Goal: Transaction & Acquisition: Purchase product/service

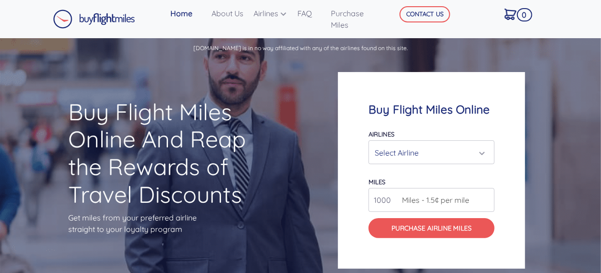
click at [443, 154] on div "Select Airline" at bounding box center [429, 153] width 108 height 18
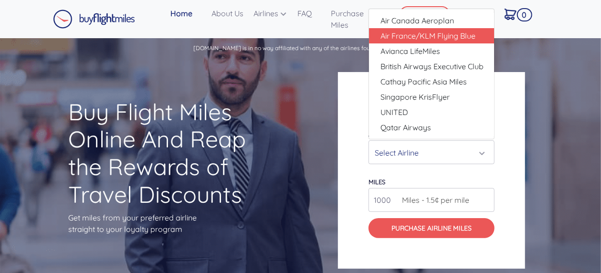
click at [457, 34] on span "Air France/KLM Flying Blue" at bounding box center [428, 35] width 95 height 11
select select "Air France/KLM Flying Blue"
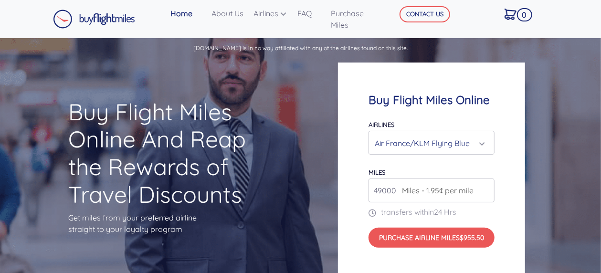
click at [485, 185] on input "49000" at bounding box center [432, 191] width 126 height 24
click at [486, 194] on input "49000" at bounding box center [432, 191] width 126 height 24
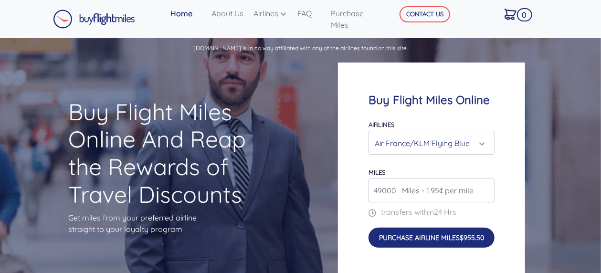
click at [438, 240] on button "Purchase Airline Miles $955.50" at bounding box center [432, 238] width 126 height 20
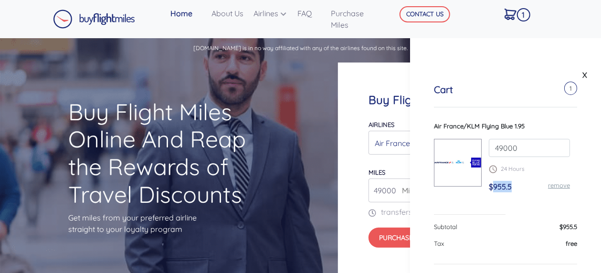
drag, startPoint x: 493, startPoint y: 186, endPoint x: 515, endPoint y: 186, distance: 21.5
click at [515, 186] on div "$955.5 remove" at bounding box center [529, 190] width 81 height 19
click at [512, 151] on input "49000" at bounding box center [529, 148] width 81 height 18
click at [354, 172] on div "Buy Flight Miles Online Airlines Air Canada Aeroplan Air France/KLM Flying Blue…" at bounding box center [431, 171] width 187 height 216
click at [583, 73] on link "X" at bounding box center [585, 75] width 10 height 14
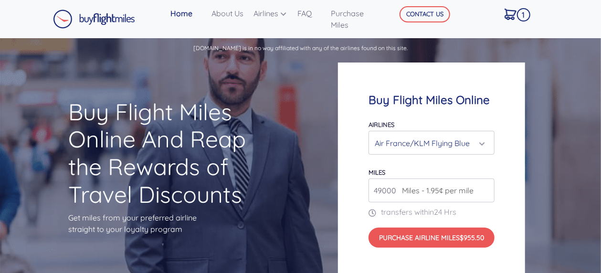
click at [487, 195] on input "49000" at bounding box center [432, 191] width 126 height 24
click at [486, 192] on input "49000" at bounding box center [432, 191] width 126 height 24
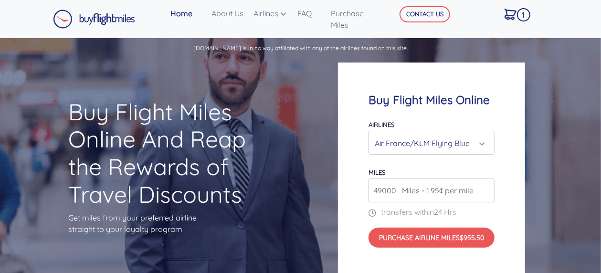
click at [485, 192] on input "49000" at bounding box center [432, 191] width 126 height 24
click at [487, 186] on input "50000" at bounding box center [432, 191] width 126 height 24
click at [487, 186] on input "51000" at bounding box center [432, 191] width 126 height 24
click at [487, 187] on input "52000" at bounding box center [432, 191] width 126 height 24
click at [487, 187] on input "53000" at bounding box center [432, 191] width 126 height 24
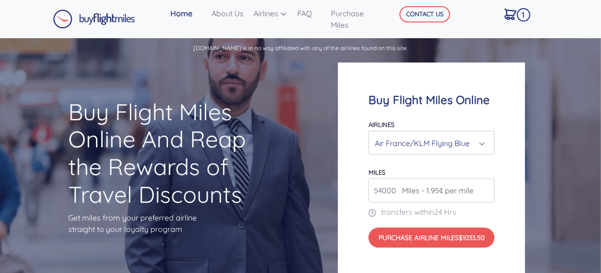
click at [487, 187] on input "54000" at bounding box center [432, 191] width 126 height 24
click at [486, 193] on input "53000" at bounding box center [432, 191] width 126 height 24
click at [486, 193] on input "52000" at bounding box center [432, 191] width 126 height 24
click at [486, 193] on input "51000" at bounding box center [432, 191] width 126 height 24
click at [486, 193] on input "50000" at bounding box center [432, 191] width 126 height 24
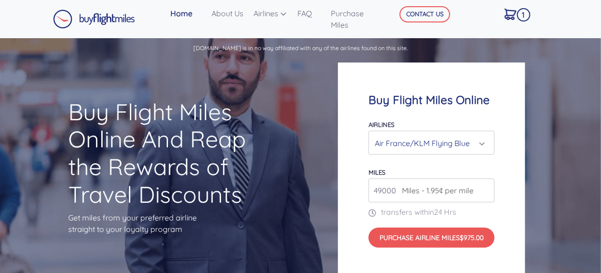
type input "49000"
click at [486, 193] on input "49000" at bounding box center [432, 191] width 126 height 24
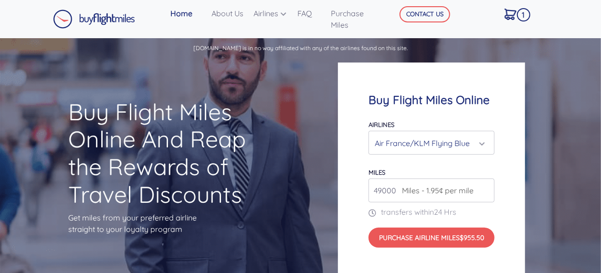
click at [486, 196] on input "49000" at bounding box center [432, 191] width 126 height 24
click at [475, 143] on div "Air France/KLM Flying Blue" at bounding box center [429, 143] width 108 height 18
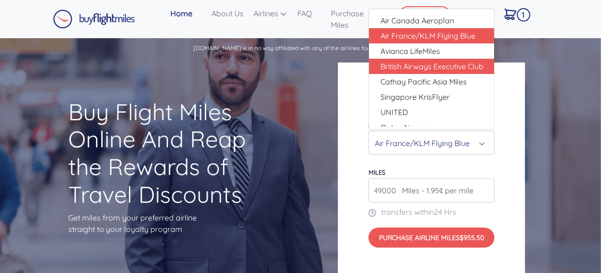
scroll to position [24, 0]
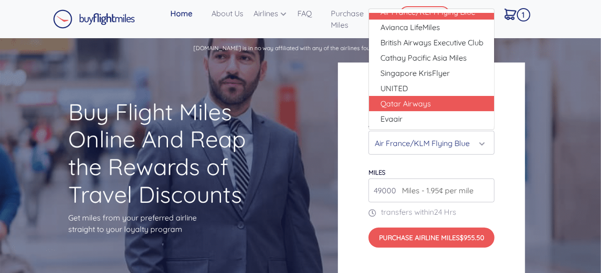
click at [418, 104] on span "Qatar Airways" at bounding box center [406, 103] width 51 height 11
select select "Qatar Airways"
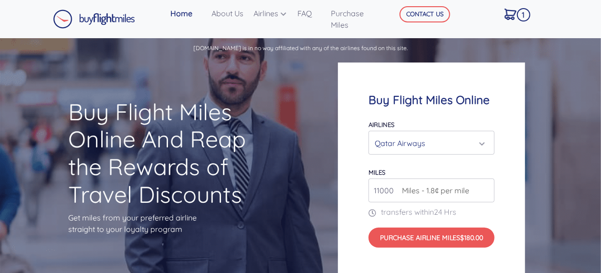
click at [486, 188] on input "11000" at bounding box center [432, 191] width 126 height 24
click at [486, 188] on input "12000" at bounding box center [432, 191] width 126 height 24
click at [486, 188] on input "13000" at bounding box center [432, 191] width 126 height 24
click at [486, 188] on input "14000" at bounding box center [432, 191] width 126 height 24
click at [486, 188] on input "15000" at bounding box center [432, 191] width 126 height 24
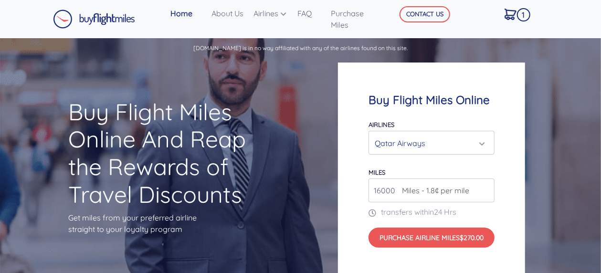
click at [486, 188] on input "16000" at bounding box center [432, 191] width 126 height 24
click at [486, 188] on input "17000" at bounding box center [432, 191] width 126 height 24
click at [486, 188] on input "18000" at bounding box center [432, 191] width 126 height 24
click at [486, 188] on input "19000" at bounding box center [432, 191] width 126 height 24
click at [486, 188] on input "32000" at bounding box center [432, 191] width 126 height 24
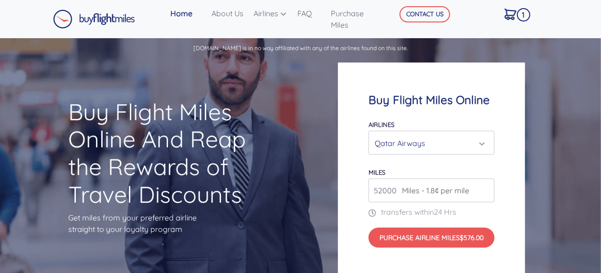
click at [486, 188] on input "52000" at bounding box center [432, 191] width 126 height 24
click at [485, 186] on input "67000" at bounding box center [432, 191] width 126 height 24
type input "77000"
click at [485, 186] on input "77000" at bounding box center [432, 191] width 126 height 24
